Goal: Check status: Check status

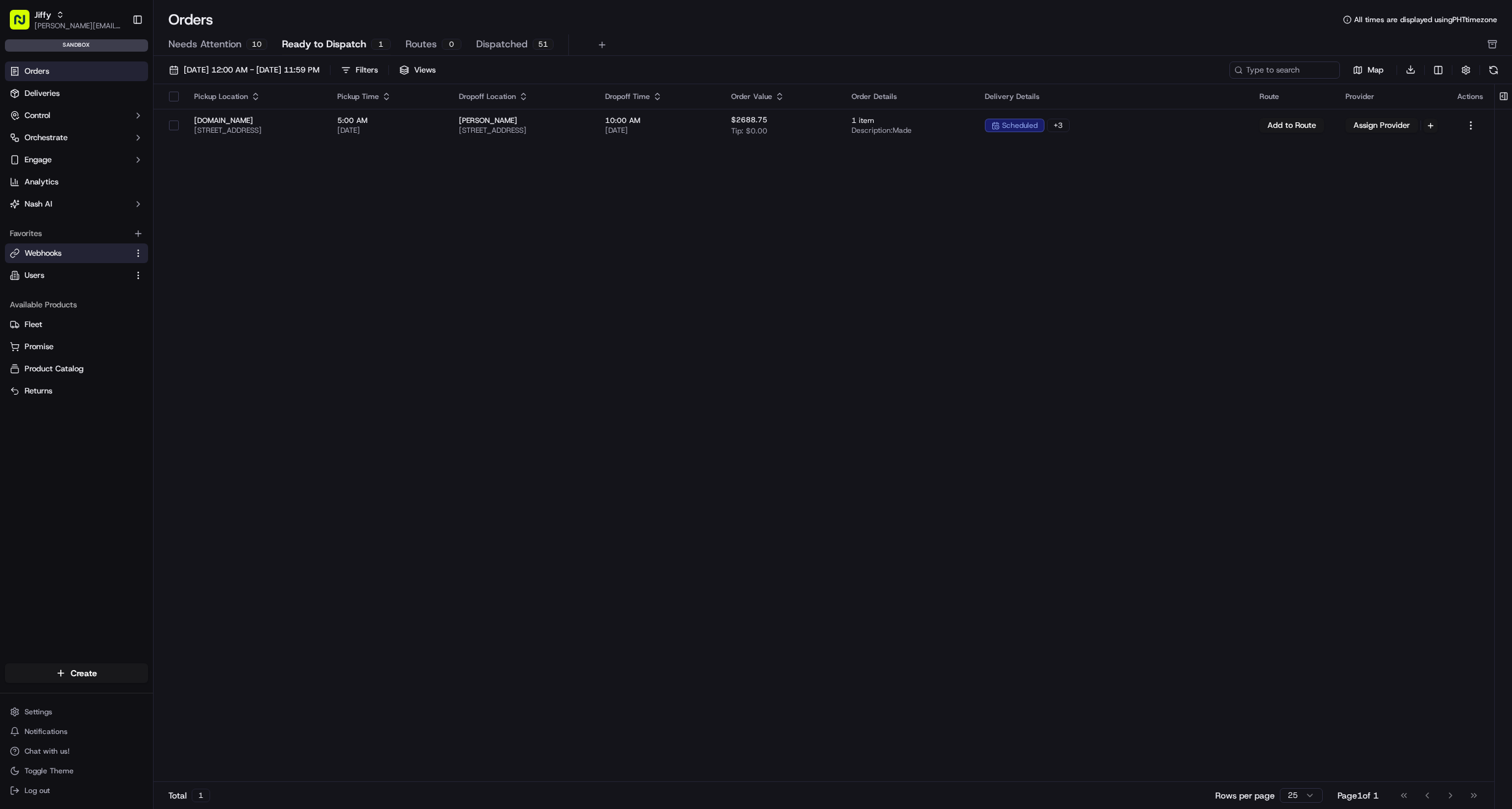
click at [58, 255] on span "Webhooks" at bounding box center [42, 253] width 37 height 11
